Goal: Task Accomplishment & Management: Manage account settings

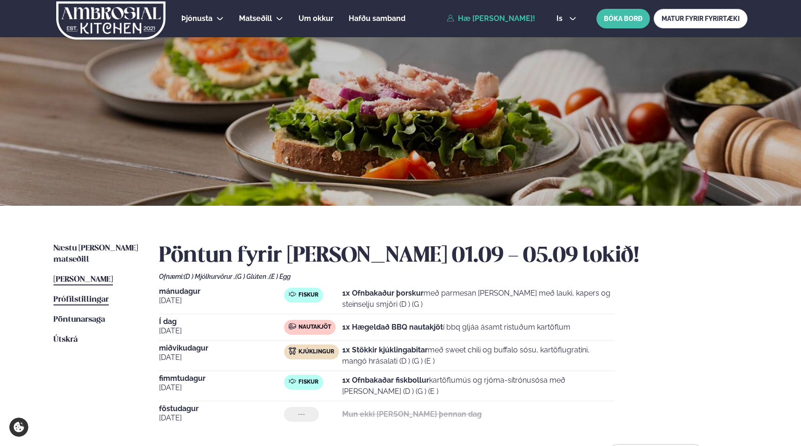
scroll to position [67, 0]
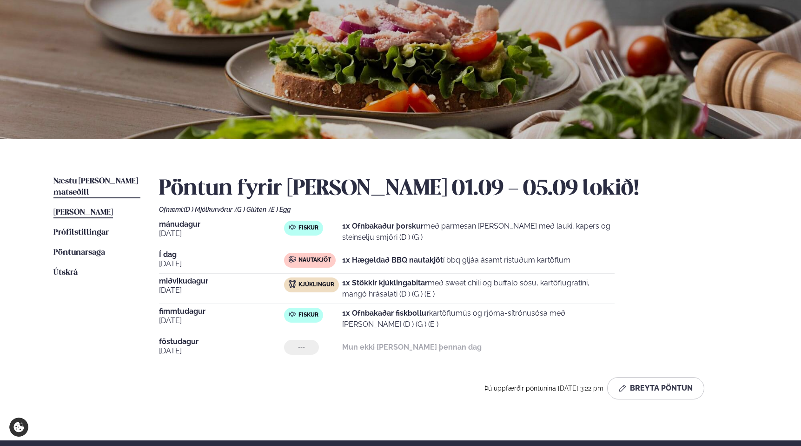
click at [92, 180] on span "Næstu [PERSON_NAME] matseðill" at bounding box center [95, 186] width 85 height 19
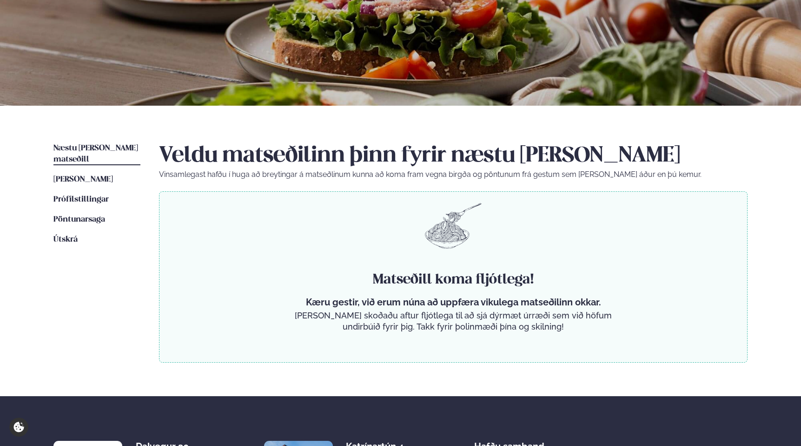
scroll to position [83, 0]
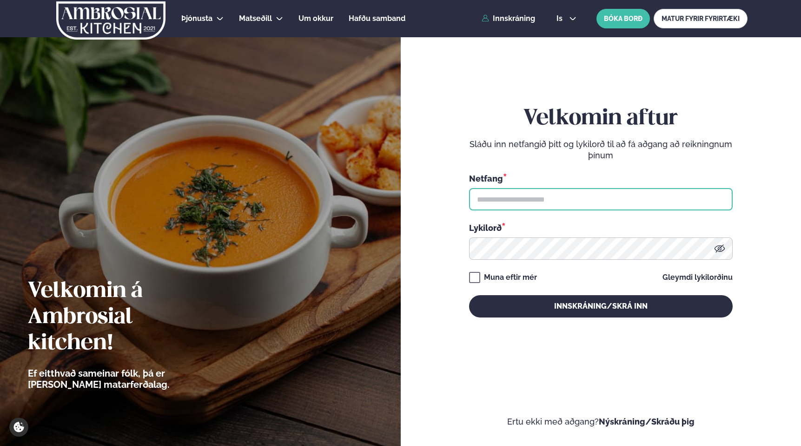
click at [536, 202] on input "text" at bounding box center [601, 199] width 264 height 22
type input "**********"
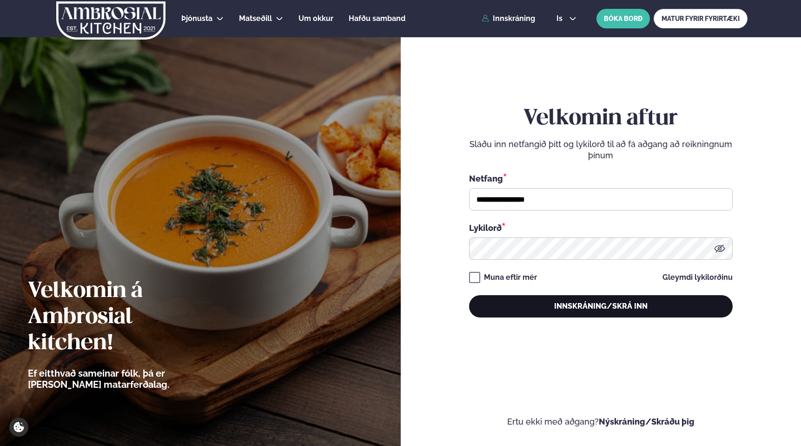
click at [607, 303] on button "Innskráning/Skrá inn" at bounding box center [601, 306] width 264 height 22
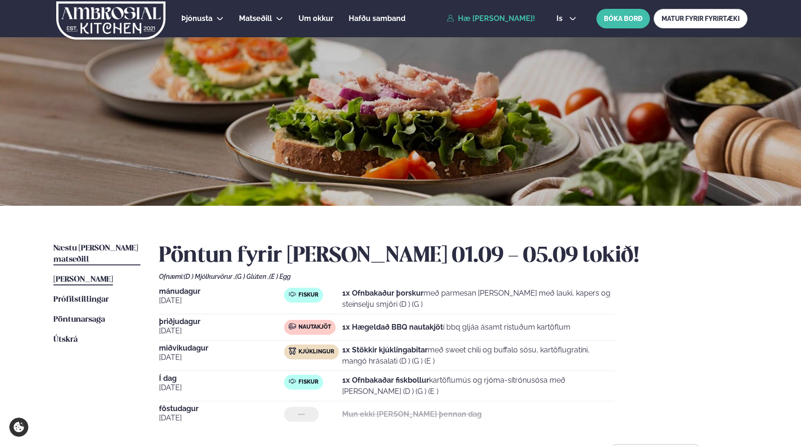
click at [96, 244] on link "Næstu [PERSON_NAME] matseðill Næsta vika" at bounding box center [96, 254] width 87 height 22
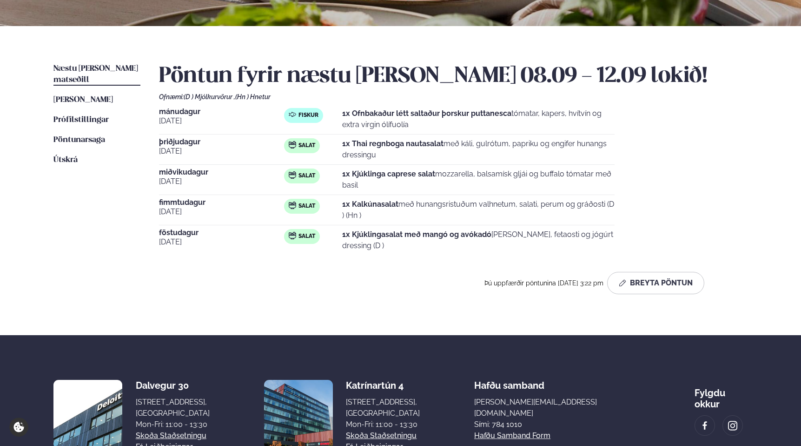
scroll to position [180, 0]
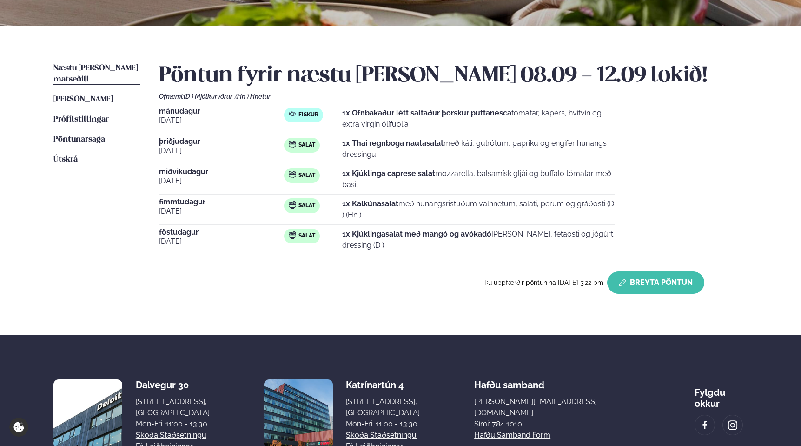
click at [651, 278] on button "Breyta Pöntun" at bounding box center [655, 282] width 97 height 22
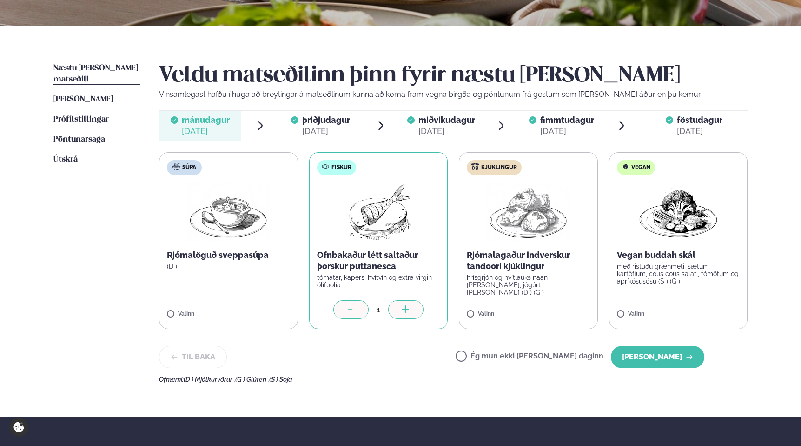
click at [494, 355] on label "Ég mun ekki borða þann daginn" at bounding box center [530, 357] width 148 height 10
click at [651, 361] on button "Halda áfram" at bounding box center [657, 357] width 93 height 22
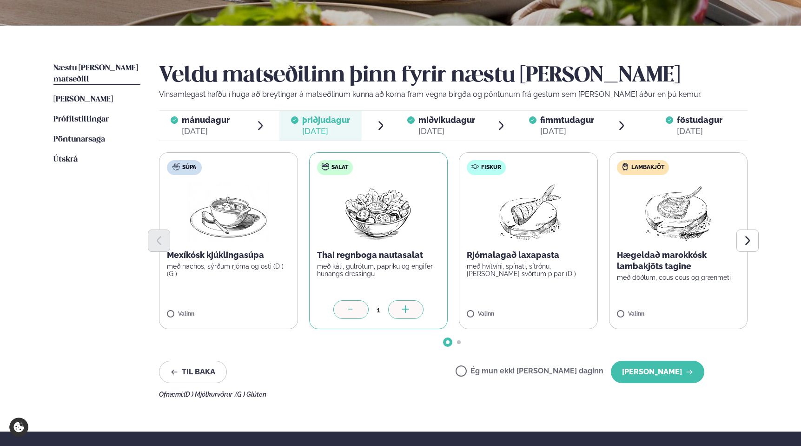
click at [496, 370] on label "Ég mun ekki borða þann daginn" at bounding box center [530, 372] width 148 height 10
click at [648, 369] on button "Halda áfram" at bounding box center [657, 371] width 93 height 22
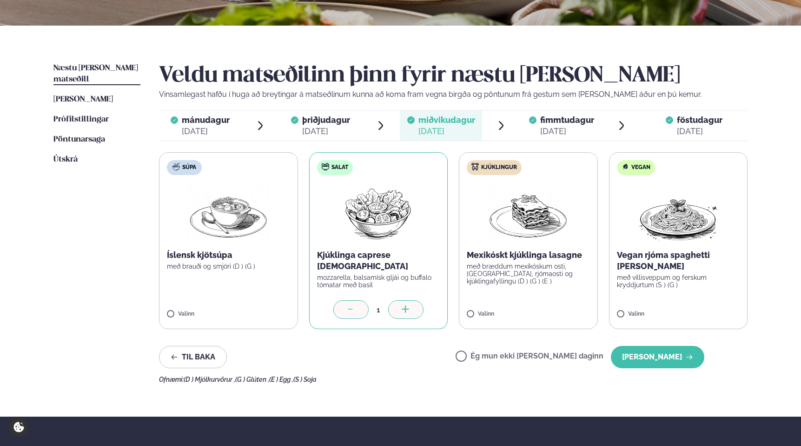
click at [493, 356] on label "Ég mun ekki borða þann daginn" at bounding box center [530, 357] width 148 height 10
click at [654, 360] on button "Halda áfram" at bounding box center [657, 357] width 93 height 22
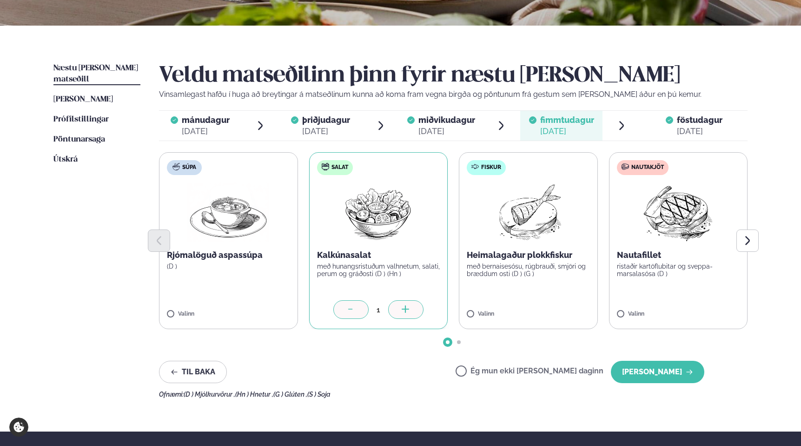
click at [493, 368] on label "Ég mun ekki borða þann daginn" at bounding box center [530, 372] width 148 height 10
click at [666, 366] on button "Halda áfram" at bounding box center [657, 371] width 93 height 22
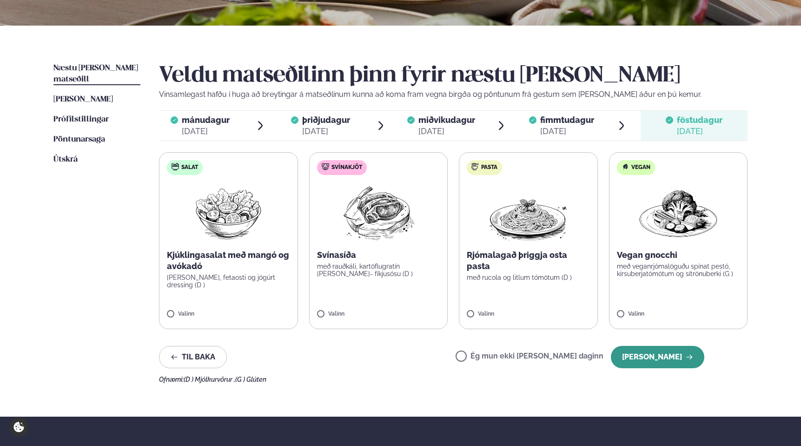
click at [667, 348] on button "Halda áfram" at bounding box center [657, 357] width 93 height 22
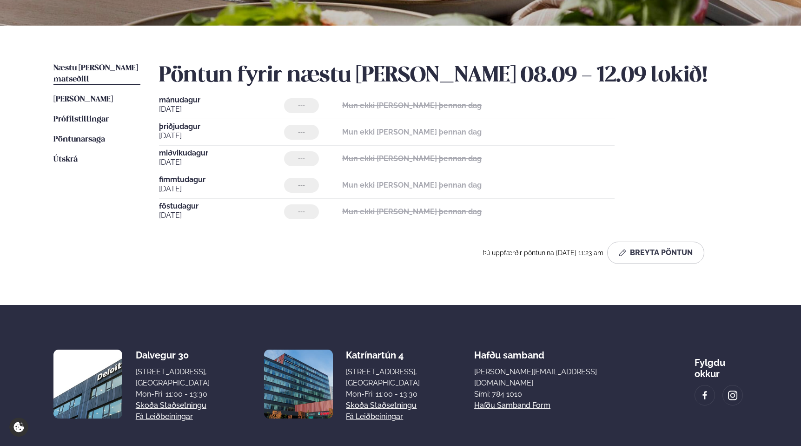
click at [330, 258] on div "Þú uppfærðir pöntunina 04 Sep 11:23 am Breyta Pöntun" at bounding box center [432, 252] width 546 height 22
click at [98, 95] on span "[PERSON_NAME]" at bounding box center [83, 99] width 60 height 8
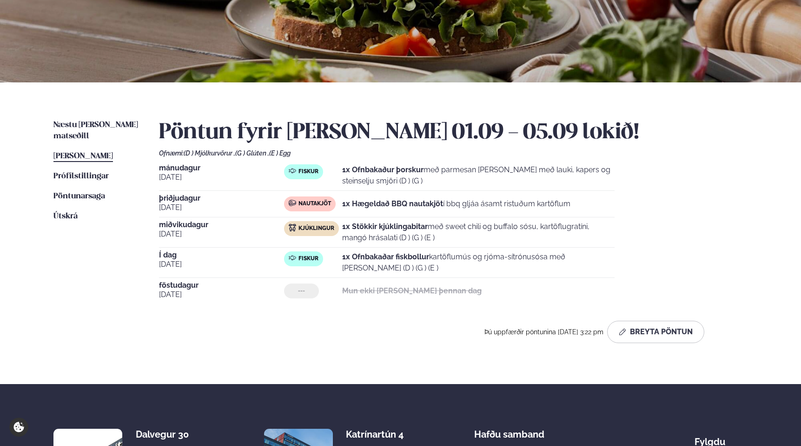
scroll to position [126, 0]
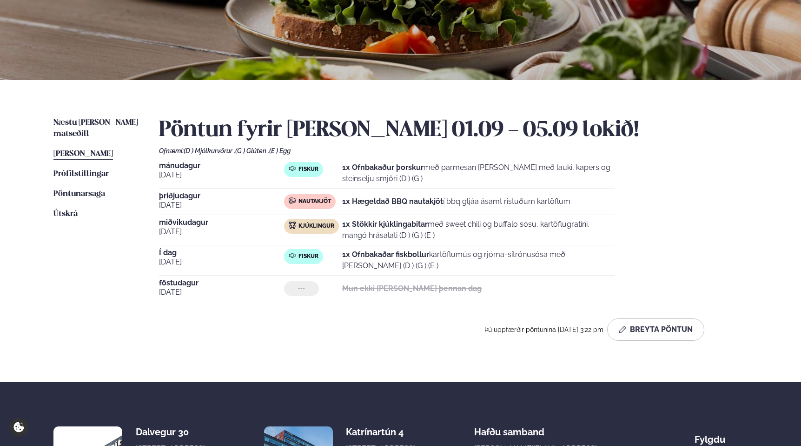
click at [652, 203] on div "mánudagur sep. 1 Fiskur 1x Ofnbakaður þorskur með parmesan og panko með lauki, …" at bounding box center [453, 232] width 589 height 140
click at [660, 202] on div "mánudagur sep. 1 Fiskur 1x Ofnbakaður þorskur með parmesan og panko með lauki, …" at bounding box center [453, 232] width 589 height 140
drag, startPoint x: 706, startPoint y: 177, endPoint x: 694, endPoint y: 187, distance: 15.8
click at [706, 177] on div "mánudagur sep. 1 Fiskur 1x Ofnbakaður þorskur með parmesan og panko með lauki, …" at bounding box center [453, 232] width 589 height 140
